Goal: Information Seeking & Learning: Learn about a topic

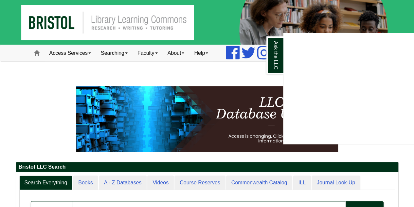
click at [25, 93] on div "Ask the LLC" at bounding box center [207, 103] width 414 height 207
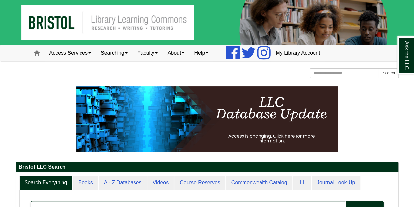
click at [25, 93] on p at bounding box center [207, 119] width 383 height 66
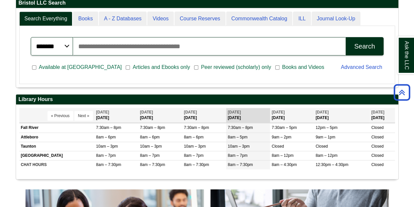
scroll to position [3, 3]
drag, startPoint x: 138, startPoint y: 43, endPoint x: 147, endPoint y: 43, distance: 9.2
click at [138, 43] on input "Search articles, books, journals & more" at bounding box center [209, 46] width 273 height 18
click at [237, 50] on input "Search articles, books, journals & more" at bounding box center [209, 46] width 273 height 18
type input "*"
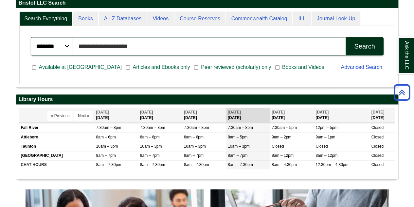
type input "**********"
click at [346, 37] on button "Search" at bounding box center [365, 46] width 38 height 18
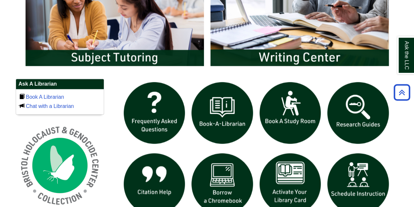
scroll to position [382, 0]
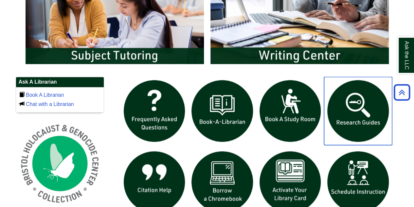
click at [355, 90] on img "slideshow" at bounding box center [358, 111] width 68 height 68
click at [349, 125] on img "slideshow" at bounding box center [358, 111] width 68 height 68
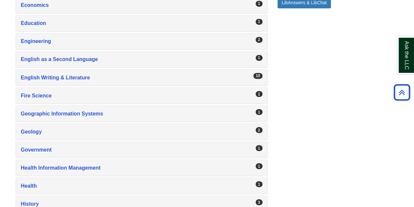
scroll to position [546, 0]
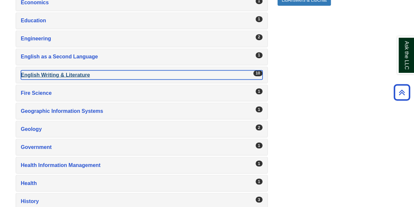
click at [79, 70] on div "English Writing & Literature , 10 guides" at bounding box center [142, 74] width 242 height 9
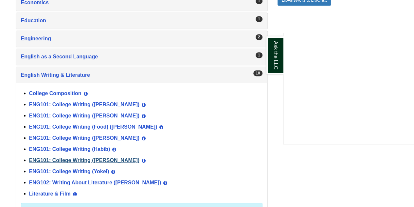
click at [64, 151] on div "Ask the LLC" at bounding box center [207, 103] width 414 height 207
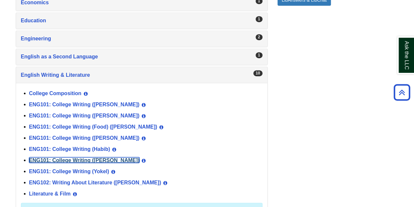
click at [64, 157] on link "ENG101: College Writing (Norris)" at bounding box center [84, 160] width 111 height 6
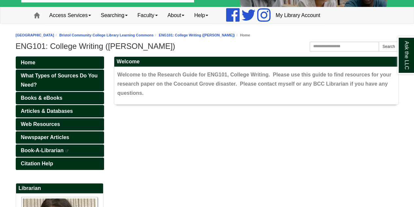
scroll to position [109, 0]
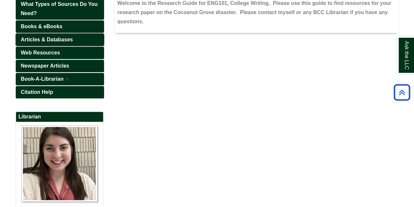
click at [74, 37] on link "Articles & Databases" at bounding box center [60, 39] width 88 height 12
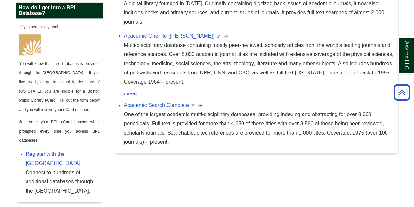
scroll to position [164, 0]
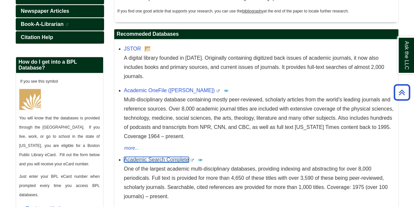
click at [175, 157] on link "Academic Search Complete" at bounding box center [156, 160] width 65 height 6
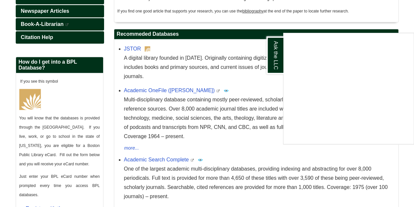
click at [174, 151] on div "Ask the LLC" at bounding box center [207, 103] width 414 height 207
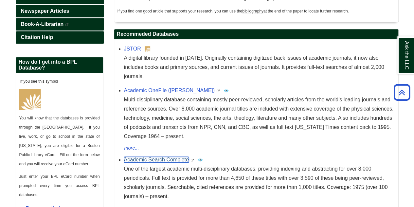
click at [174, 157] on link "Academic Search Complete" at bounding box center [156, 160] width 65 height 6
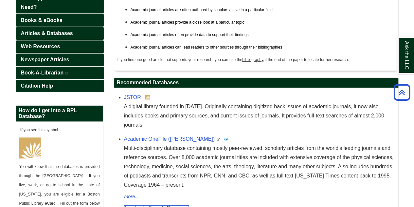
scroll to position [54, 0]
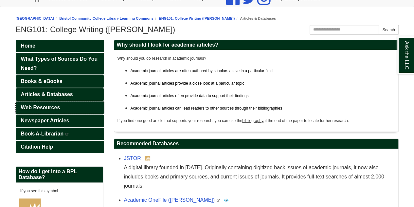
click at [52, 104] on span "Web Resources" at bounding box center [40, 107] width 39 height 6
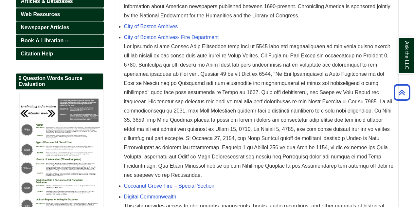
scroll to position [164, 0]
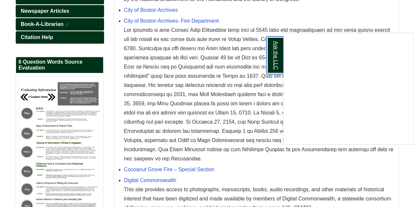
click at [280, 43] on link "Ask the LLC" at bounding box center [275, 55] width 17 height 38
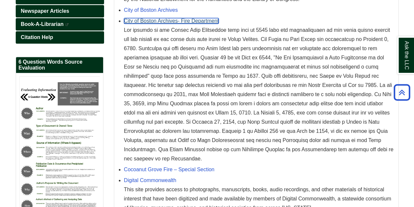
click at [207, 23] on link "City of Boston Archives- Fire Department" at bounding box center [171, 21] width 95 height 6
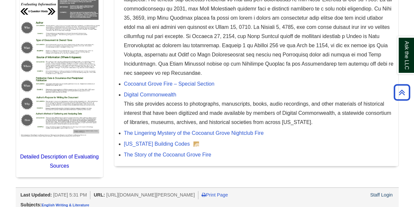
scroll to position [253, 0]
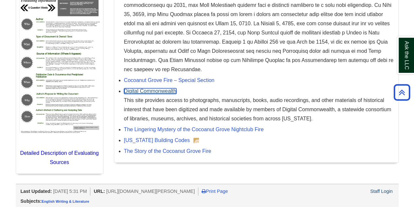
click at [166, 89] on link "Digital Commonwealth" at bounding box center [150, 91] width 52 height 6
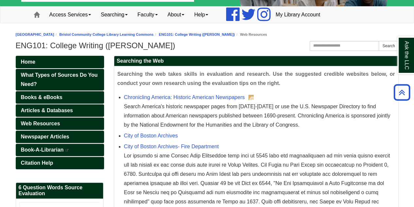
scroll to position [35, 0]
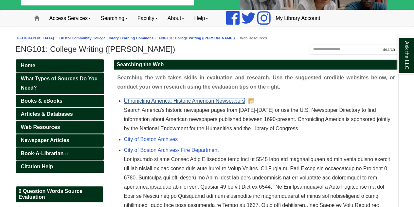
click at [170, 99] on link "Chronicling America: Historic American Newspapers" at bounding box center [184, 101] width 121 height 6
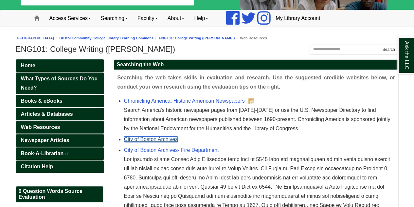
click at [172, 139] on link "City of Boston Archives" at bounding box center [151, 139] width 54 height 6
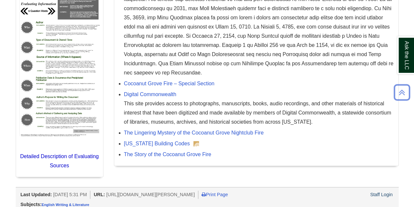
scroll to position [253, 0]
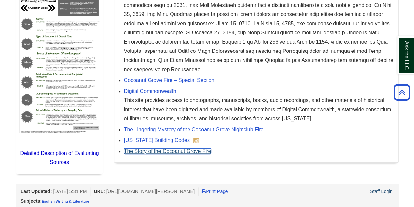
click at [201, 150] on link "The Story of the Cocoanut Grove Fire" at bounding box center [167, 151] width 87 height 6
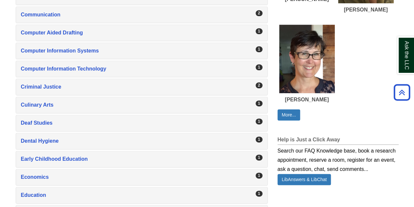
scroll to position [491, 0]
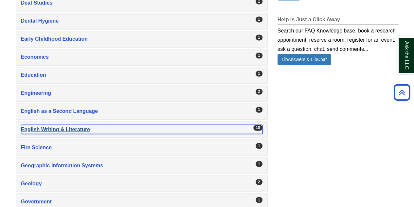
click at [73, 124] on div "English Writing & Literature , 10 guides" at bounding box center [142, 128] width 242 height 9
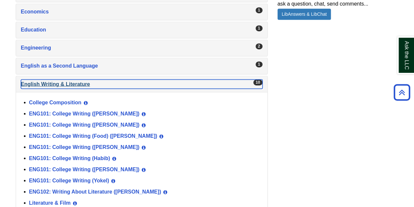
scroll to position [546, 0]
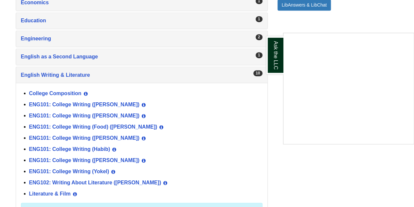
click at [96, 151] on div "Ask the LLC" at bounding box center [207, 103] width 414 height 207
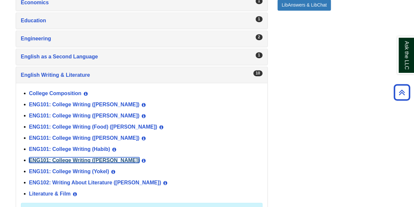
click at [96, 157] on link "ENG101: College Writing ([PERSON_NAME])" at bounding box center [84, 160] width 111 height 6
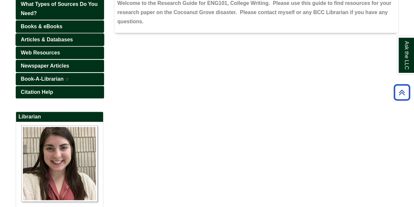
scroll to position [108, 0]
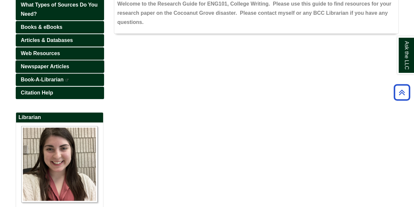
click at [56, 64] on span "Newspaper Articles" at bounding box center [45, 67] width 48 height 6
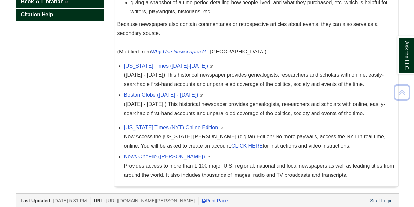
scroll to position [197, 0]
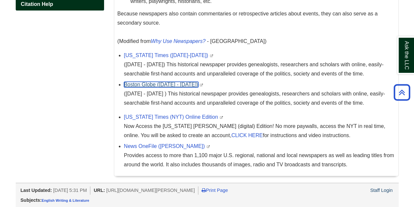
click at [176, 85] on link "Boston Globe (1872 - 1984)" at bounding box center [161, 85] width 74 height 6
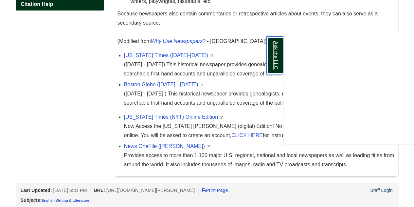
click at [274, 56] on link "Ask the LLC" at bounding box center [275, 55] width 17 height 38
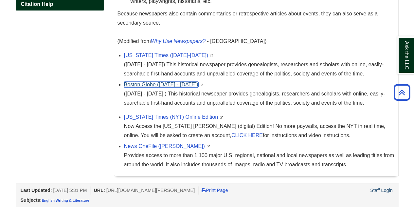
click at [175, 82] on link "Boston Globe (1872 - 1984)" at bounding box center [161, 85] width 74 height 6
